Goal: Task Accomplishment & Management: Complete application form

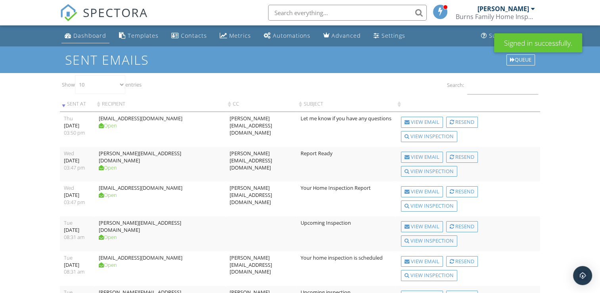
click at [87, 38] on div "Dashboard" at bounding box center [89, 36] width 33 height 8
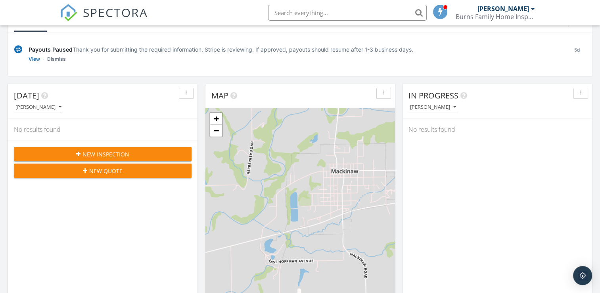
scroll to position [60, 0]
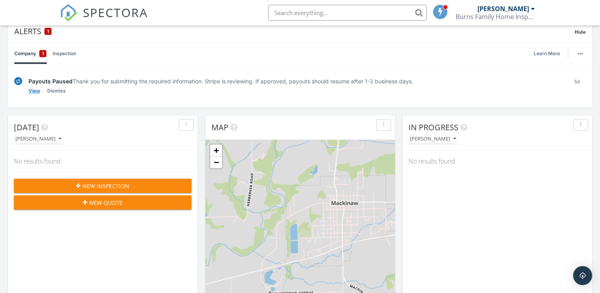
click at [33, 92] on link "View" at bounding box center [35, 91] width 12 height 8
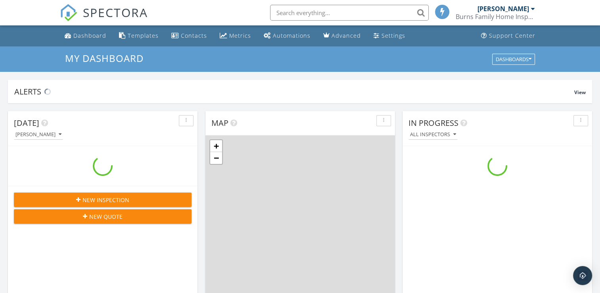
scroll to position [734, 613]
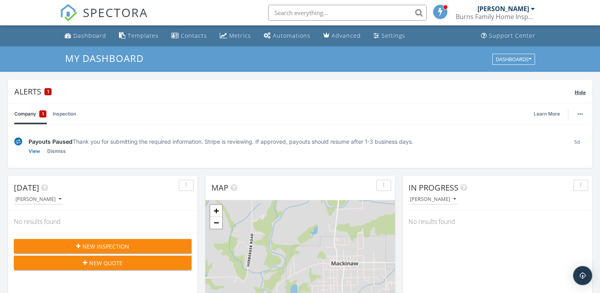
click at [41, 92] on div "Alerts 1" at bounding box center [294, 91] width 561 height 11
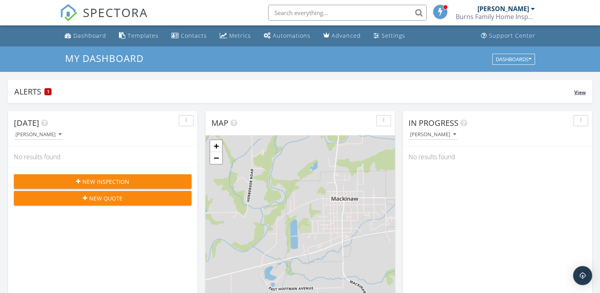
click at [41, 92] on div "Alerts 1" at bounding box center [294, 91] width 560 height 11
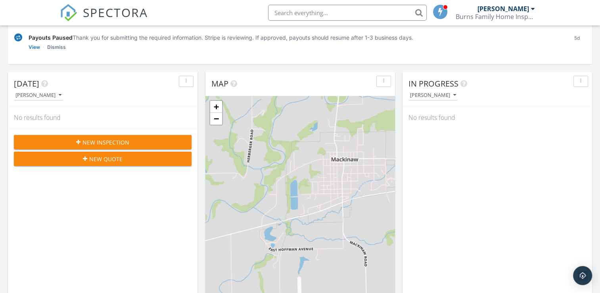
scroll to position [108, 0]
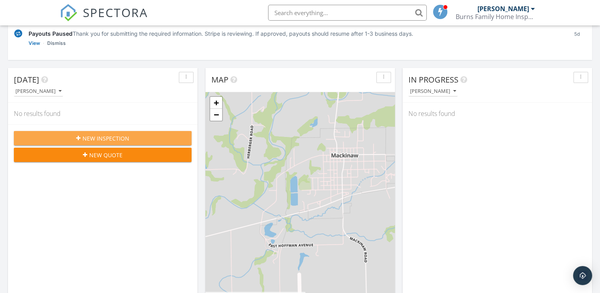
click at [88, 137] on span "New Inspection" at bounding box center [106, 138] width 47 height 8
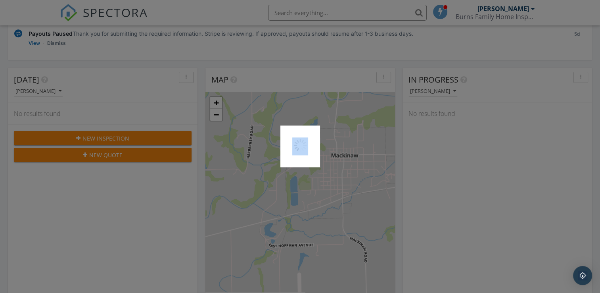
click at [88, 137] on div at bounding box center [300, 146] width 600 height 293
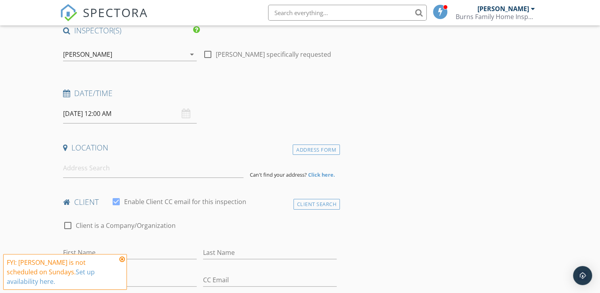
scroll to position [67, 0]
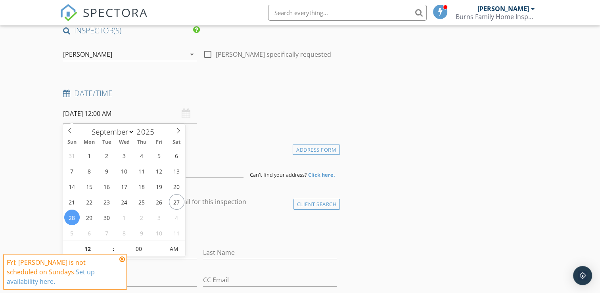
click at [139, 115] on input "09/28/2025 12:00 AM" at bounding box center [130, 113] width 134 height 19
select select "9"
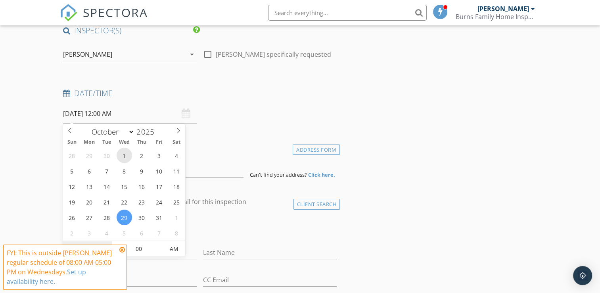
drag, startPoint x: 121, startPoint y: 220, endPoint x: 127, endPoint y: 155, distance: 65.0
type input "10/01/2025 12:00 AM"
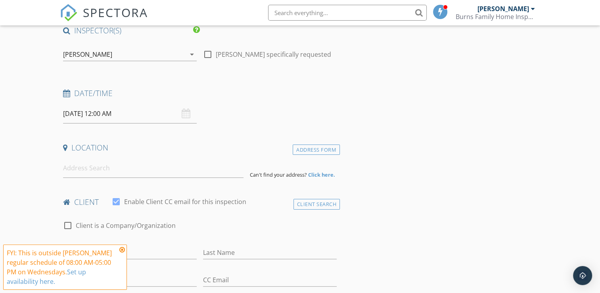
click at [220, 119] on div "Date/Time 10/01/2025 12:00 AM" at bounding box center [200, 105] width 280 height 35
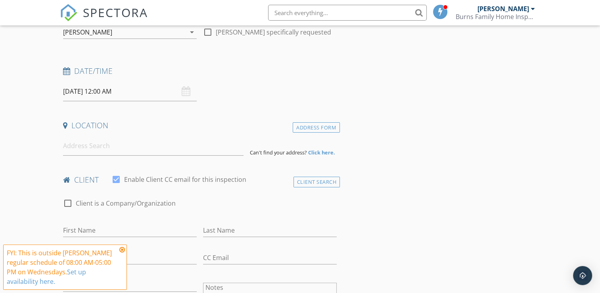
scroll to position [89, 0]
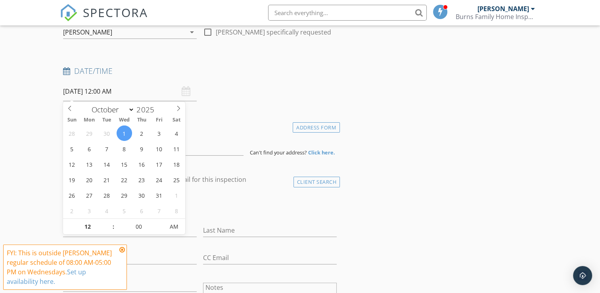
click at [125, 90] on input "10/01/2025 12:00 AM" at bounding box center [130, 91] width 134 height 19
type input "11"
type input "10/01/2025 11:00 PM"
click at [108, 232] on span at bounding box center [109, 231] width 6 height 8
type input "10"
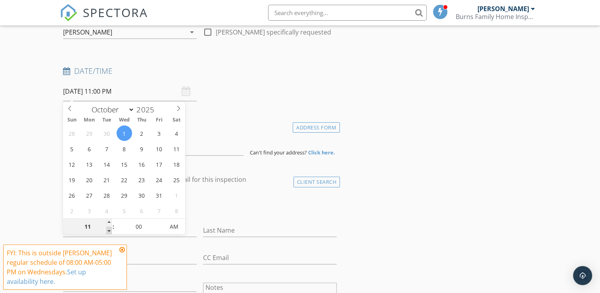
type input "10/01/2025 10:00 PM"
click at [108, 232] on span at bounding box center [109, 231] width 6 height 8
type input "09"
type input "10/01/2025 9:00 PM"
click at [108, 232] on span at bounding box center [109, 231] width 6 height 8
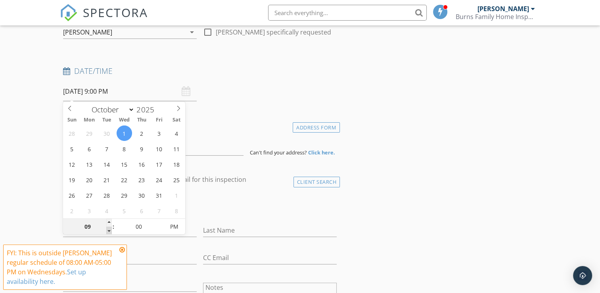
type input "08"
type input "10/01/2025 8:00 PM"
click at [108, 232] on span at bounding box center [109, 231] width 6 height 8
type input "07"
type input "10/01/2025 7:00 PM"
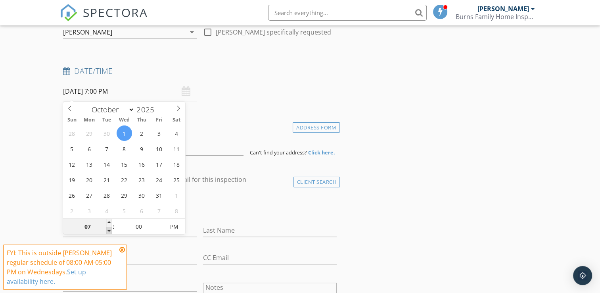
click at [108, 232] on span at bounding box center [109, 231] width 6 height 8
drag, startPoint x: 108, startPoint y: 232, endPoint x: 106, endPoint y: 221, distance: 11.2
click at [106, 221] on div "07" at bounding box center [87, 227] width 49 height 16
type input "08"
click at [109, 221] on span at bounding box center [109, 223] width 6 height 8
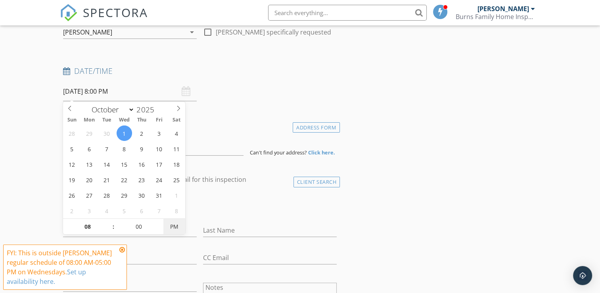
type input "10/01/2025 8:00 AM"
click at [177, 230] on span "PM" at bounding box center [174, 227] width 22 height 16
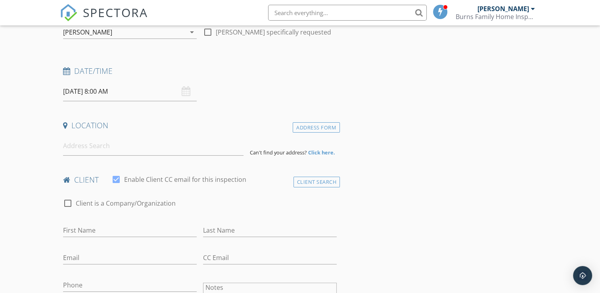
click at [246, 90] on div "Date/Time 10/01/2025 8:00 AM" at bounding box center [200, 83] width 280 height 35
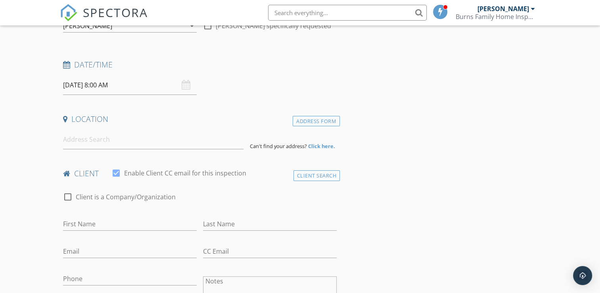
scroll to position [95, 0]
click at [202, 136] on input at bounding box center [153, 139] width 181 height 19
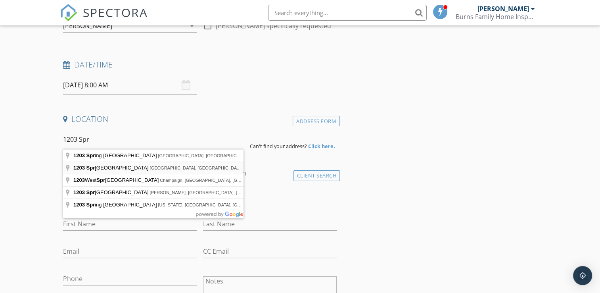
type input "1203 Springfield Road, East Peoria, IL, USA"
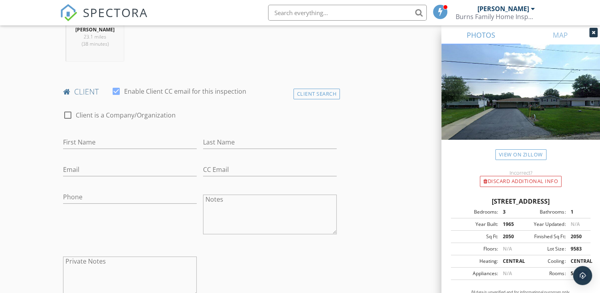
scroll to position [340, 0]
click at [121, 139] on input "First Name" at bounding box center [130, 141] width 134 height 13
type input "Joseph"
type input "Hohenshell"
type input "h"
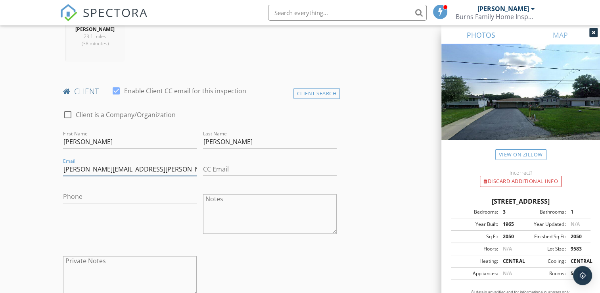
type input "Hohenshell.joe@gmail.com"
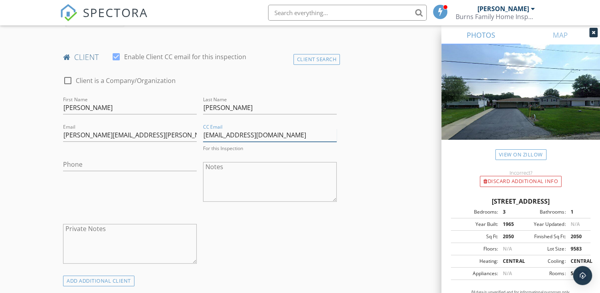
scroll to position [376, 0]
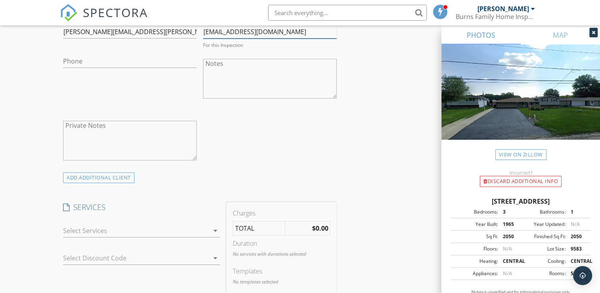
type input "terryegraff@gmail.com"
click at [373, 146] on div "INSPECTOR(S) check_box Tom Burns PRIMARY Tom Burns arrow_drop_down check_box_ou…" at bounding box center [300, 266] width 480 height 1302
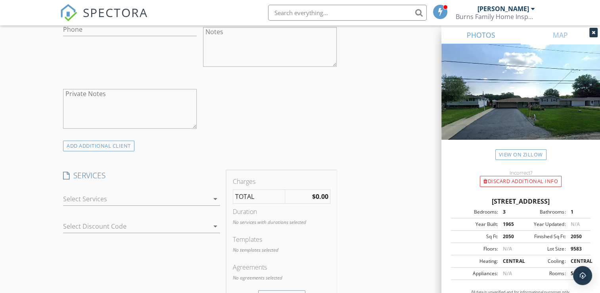
scroll to position [507, 0]
click at [203, 195] on div at bounding box center [136, 198] width 146 height 13
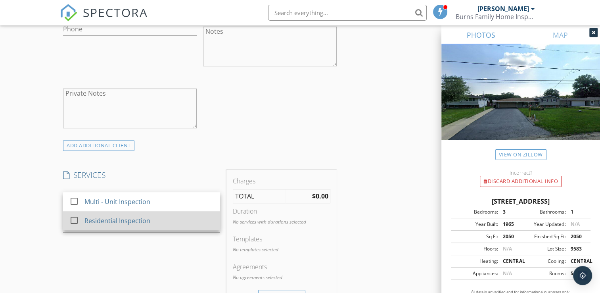
click at [148, 223] on div "Residential Inspection" at bounding box center [118, 221] width 66 height 10
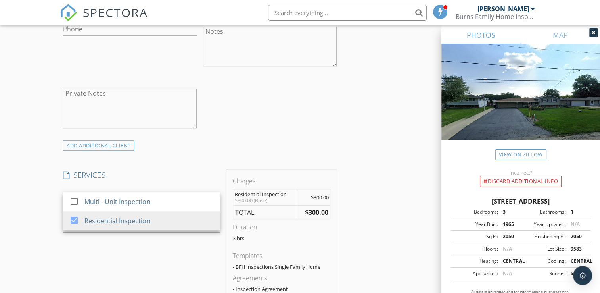
click at [378, 221] on div "INSPECTOR(S) check_box Tom Burns PRIMARY Tom Burns arrow_drop_down check_box_ou…" at bounding box center [300, 238] width 480 height 1306
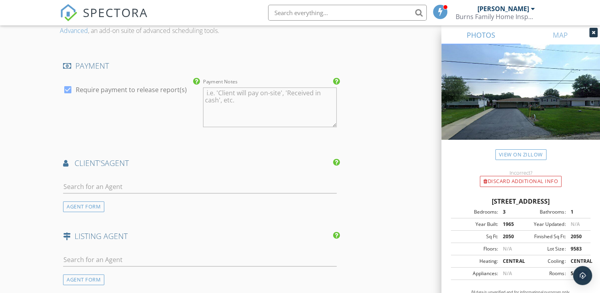
scroll to position [844, 0]
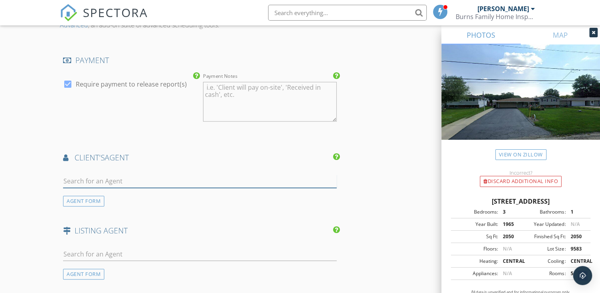
click at [219, 175] on input "text" at bounding box center [200, 181] width 274 height 13
click at [90, 202] on div "AGENT FORM" at bounding box center [83, 201] width 41 height 11
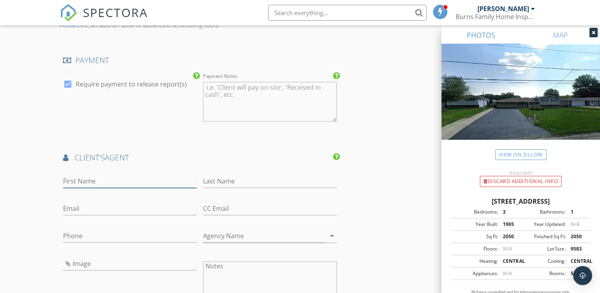
click at [145, 181] on input "First Name" at bounding box center [130, 181] width 134 height 13
type input "Terry"
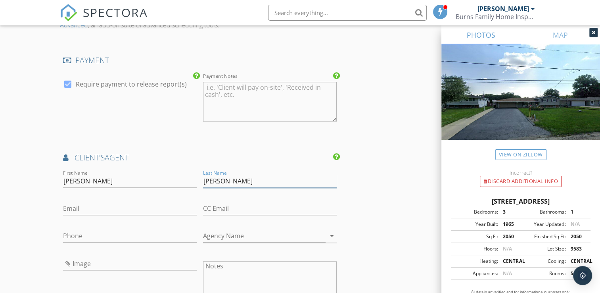
type input "Graff"
type input "terryegraff@gmail.com"
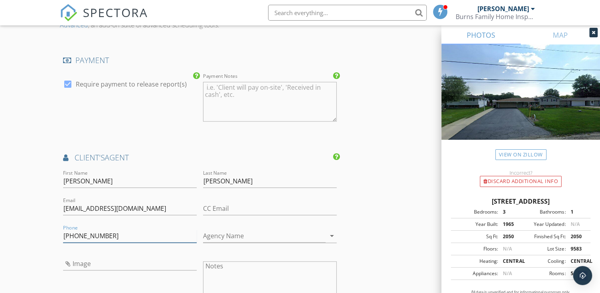
type input "309-267-1819"
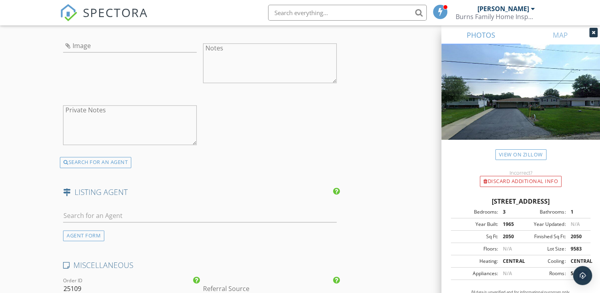
scroll to position [1071, 0]
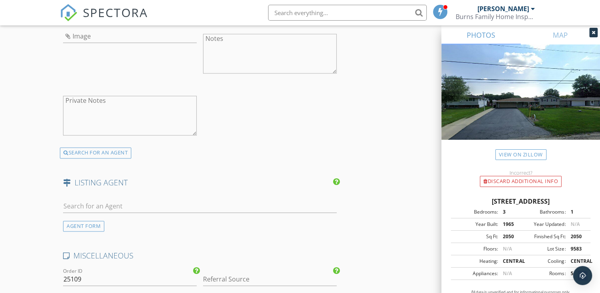
type input "Freedom Realty"
click at [133, 204] on input "text" at bounding box center [200, 206] width 274 height 13
type input "M"
click at [90, 223] on div "AGENT FORM" at bounding box center [83, 226] width 41 height 11
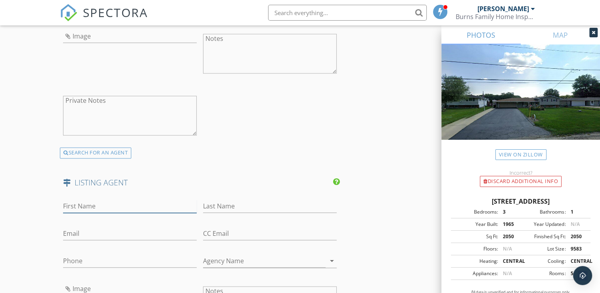
click at [130, 207] on input "First Name" at bounding box center [130, 206] width 134 height 13
type input "Mary Ann"
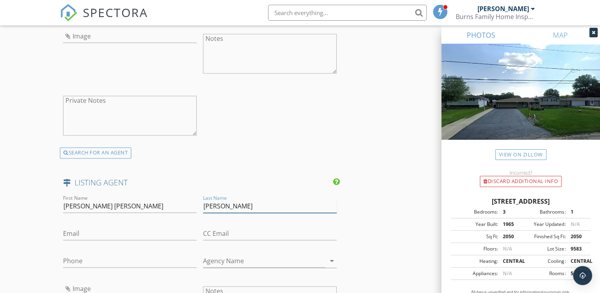
type input "Ladendorf"
click at [152, 229] on input "Email" at bounding box center [130, 233] width 134 height 13
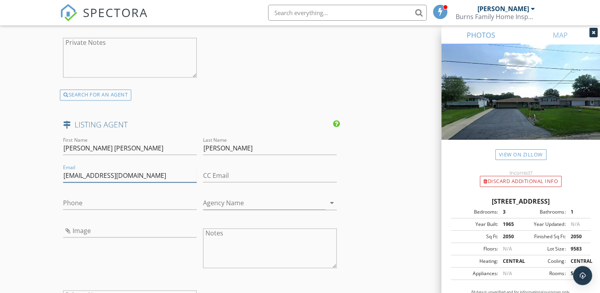
scroll to position [1132, 0]
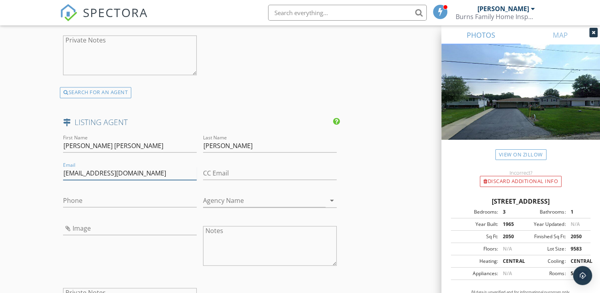
type input "maryannladendorf@gmail.com"
click at [165, 199] on input "Phone" at bounding box center [130, 200] width 134 height 13
type input "309-241-5610"
click at [305, 204] on input "Agency Name" at bounding box center [264, 200] width 123 height 13
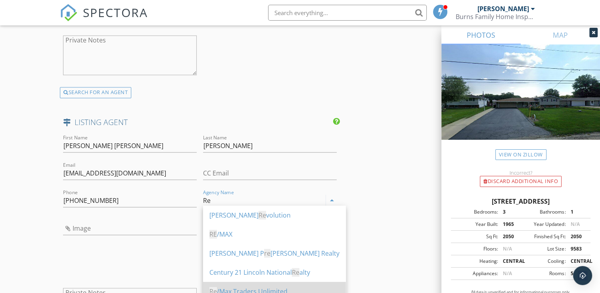
click at [260, 290] on div "Re /Max Traders Unlimited" at bounding box center [274, 291] width 130 height 10
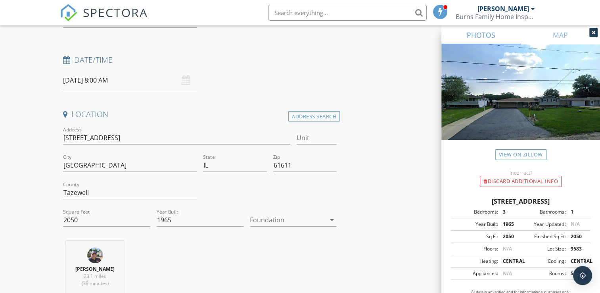
scroll to position [103, 0]
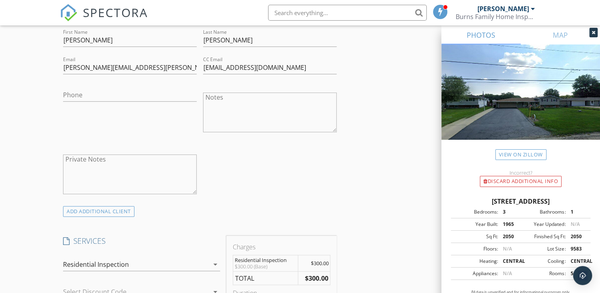
type input "Re/Max Traders Unlimited"
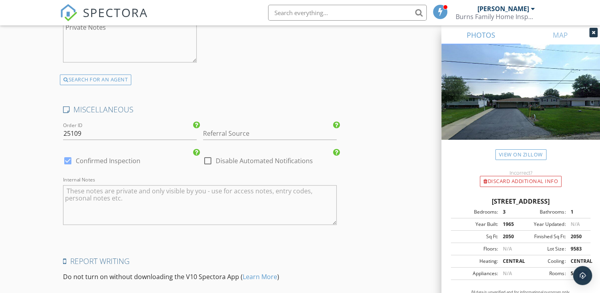
scroll to position [1480, 0]
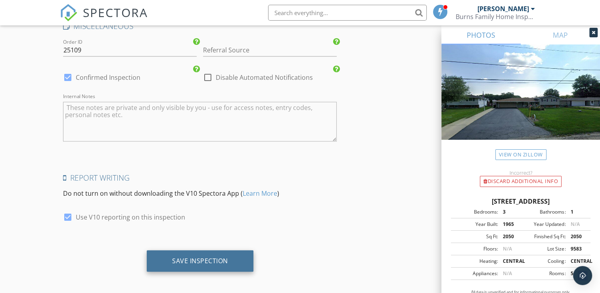
click at [222, 261] on div "Save Inspection" at bounding box center [200, 260] width 56 height 8
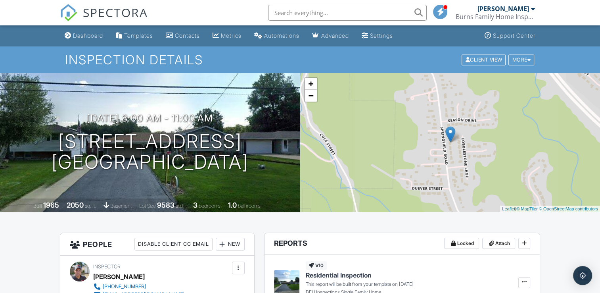
click at [69, 8] on img at bounding box center [68, 12] width 17 height 17
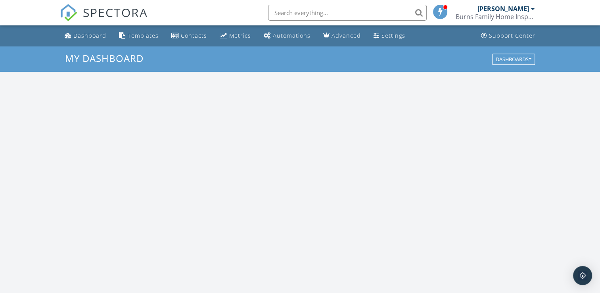
scroll to position [734, 613]
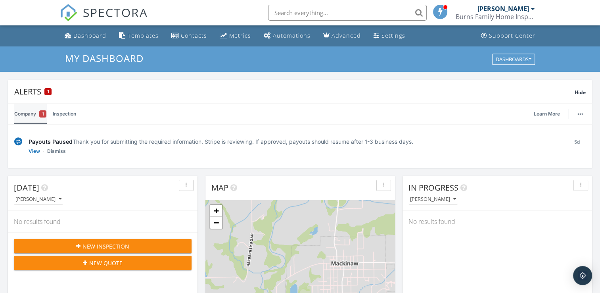
click at [41, 114] on div "1" at bounding box center [42, 113] width 7 height 7
click at [63, 115] on link "Inspection" at bounding box center [64, 114] width 23 height 21
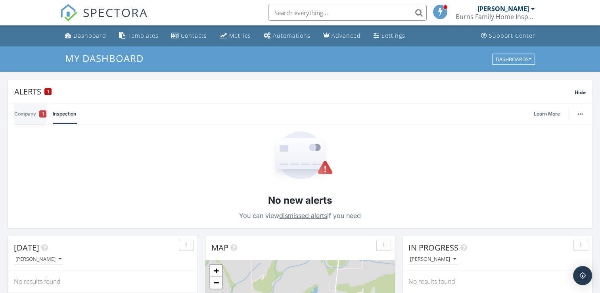
click at [34, 115] on link "Company 1" at bounding box center [30, 114] width 32 height 21
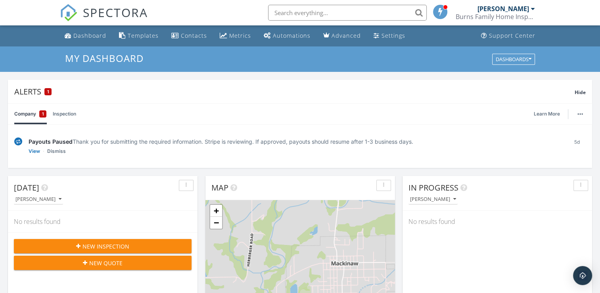
click at [17, 142] on img at bounding box center [18, 141] width 8 height 8
click at [32, 152] on link "View" at bounding box center [35, 151] width 12 height 8
click at [58, 151] on link "Dismiss" at bounding box center [56, 151] width 19 height 8
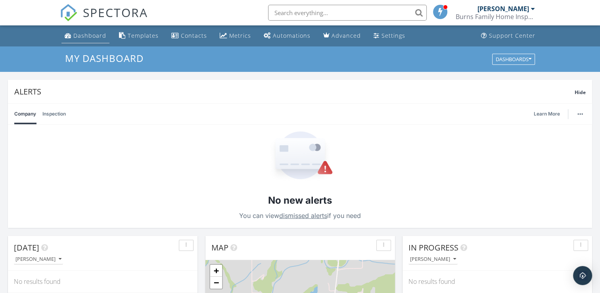
click at [83, 39] on div "Dashboard" at bounding box center [89, 36] width 33 height 8
